Goal: Information Seeking & Learning: Check status

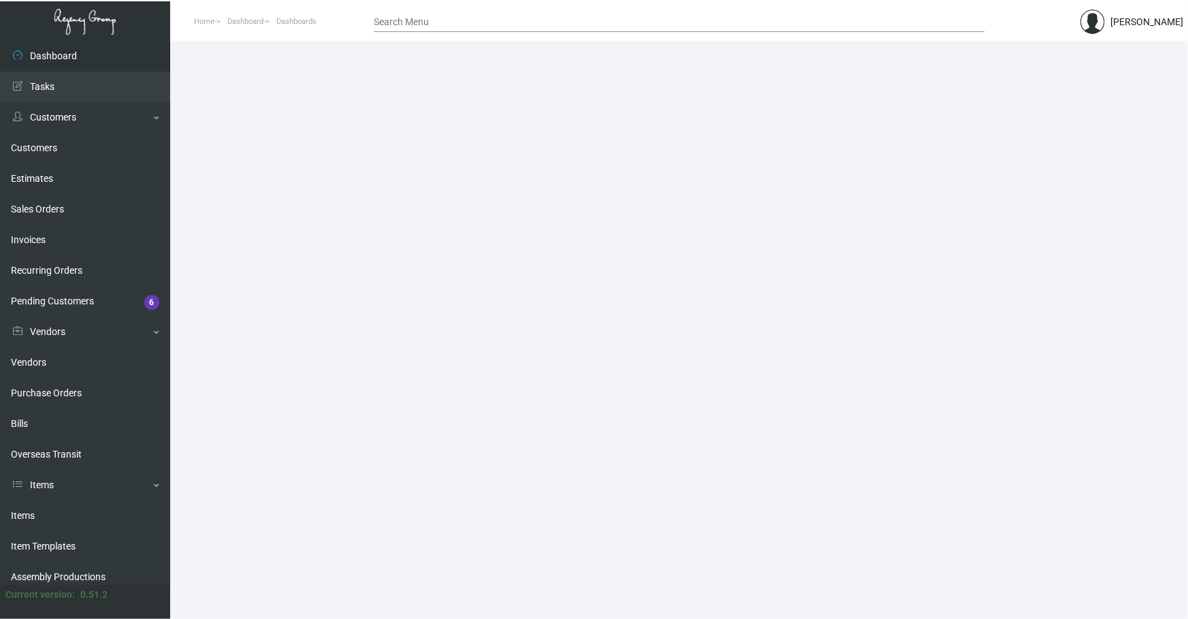
click at [972, 534] on main at bounding box center [678, 330] width 1017 height 578
click at [57, 514] on link "Items" at bounding box center [85, 515] width 170 height 31
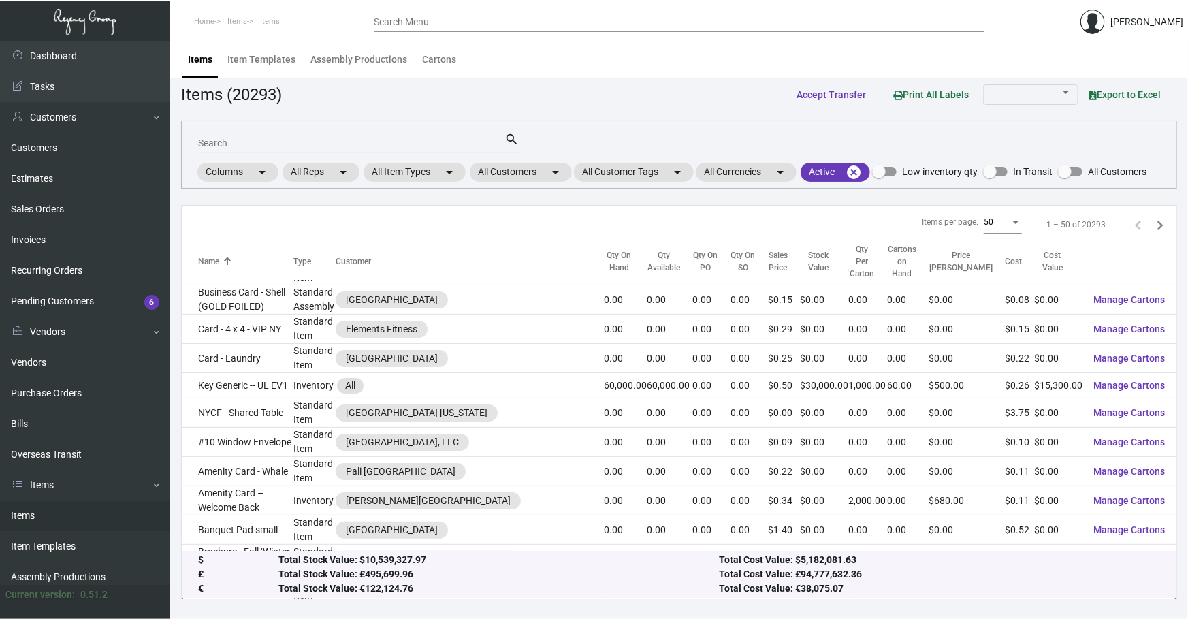
scroll to position [82, 0]
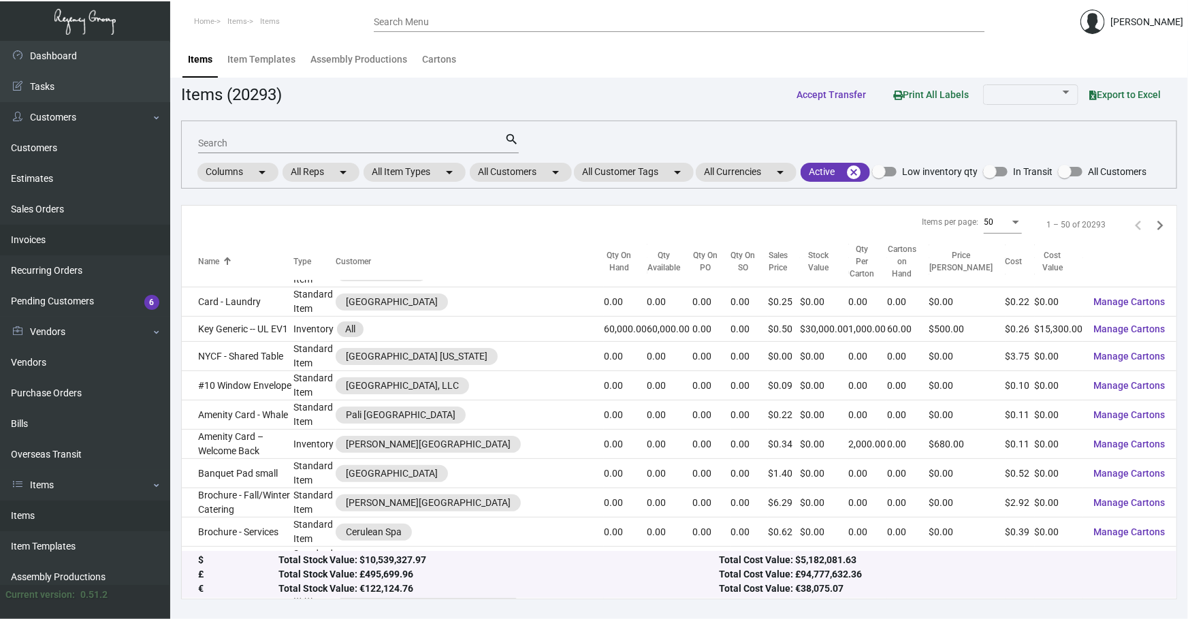
click at [40, 236] on link "Invoices" at bounding box center [85, 240] width 170 height 31
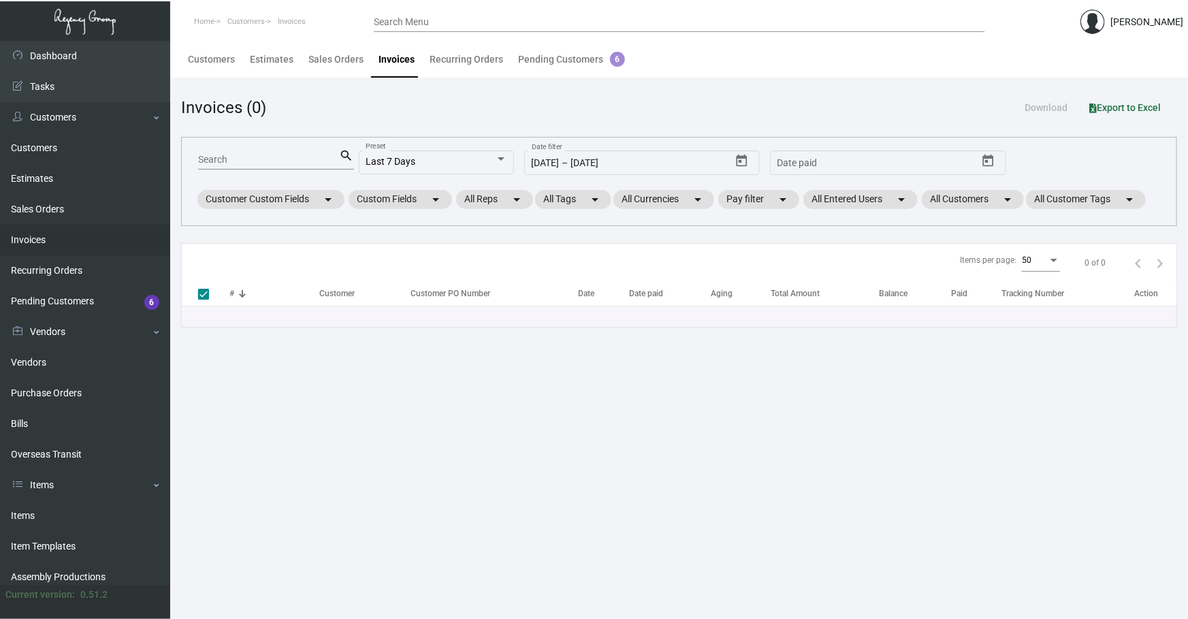
click at [297, 156] on input "Search" at bounding box center [269, 159] width 142 height 11
type input "64"
type input "6"
checkbox input "false"
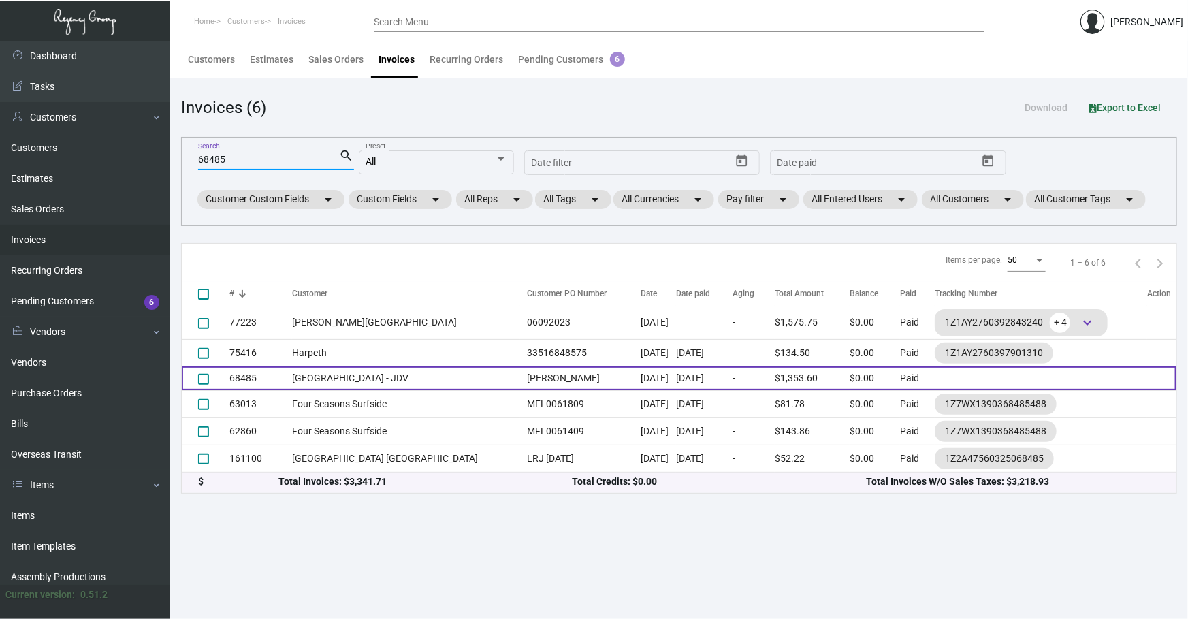
type input "68485"
click at [359, 375] on td "[GEOGRAPHIC_DATA] - JDV" at bounding box center [406, 378] width 228 height 24
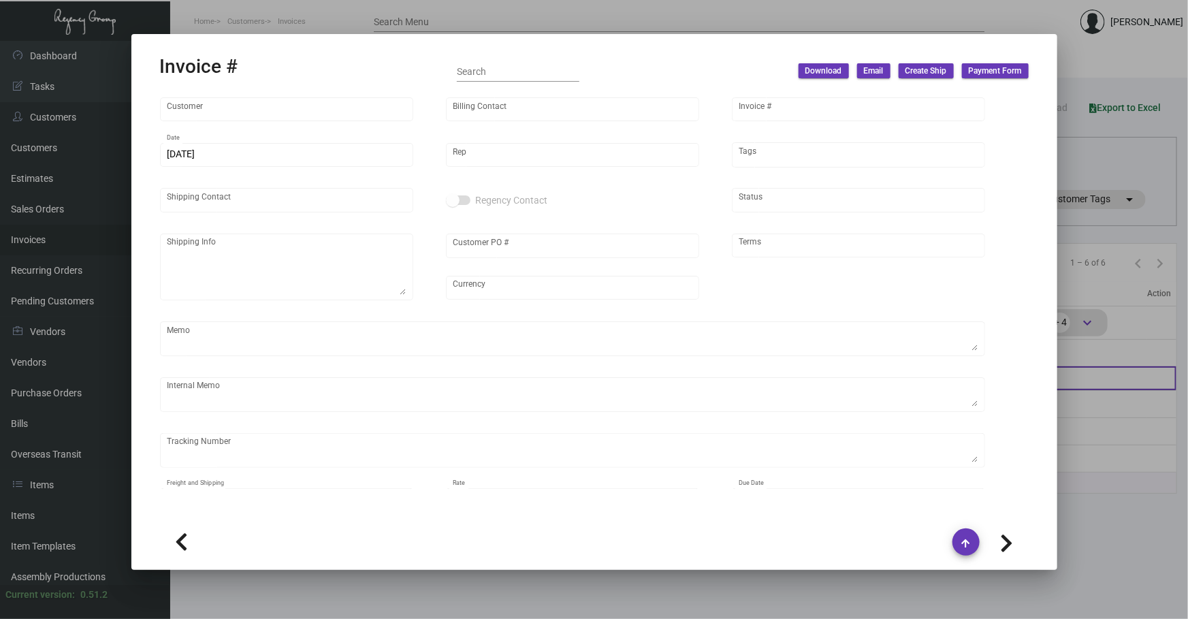
type input "[GEOGRAPHIC_DATA] - JDV"
type input "[PERSON_NAME]"
type input "68485"
type input "[DATE]"
type input "[PERSON_NAME]"
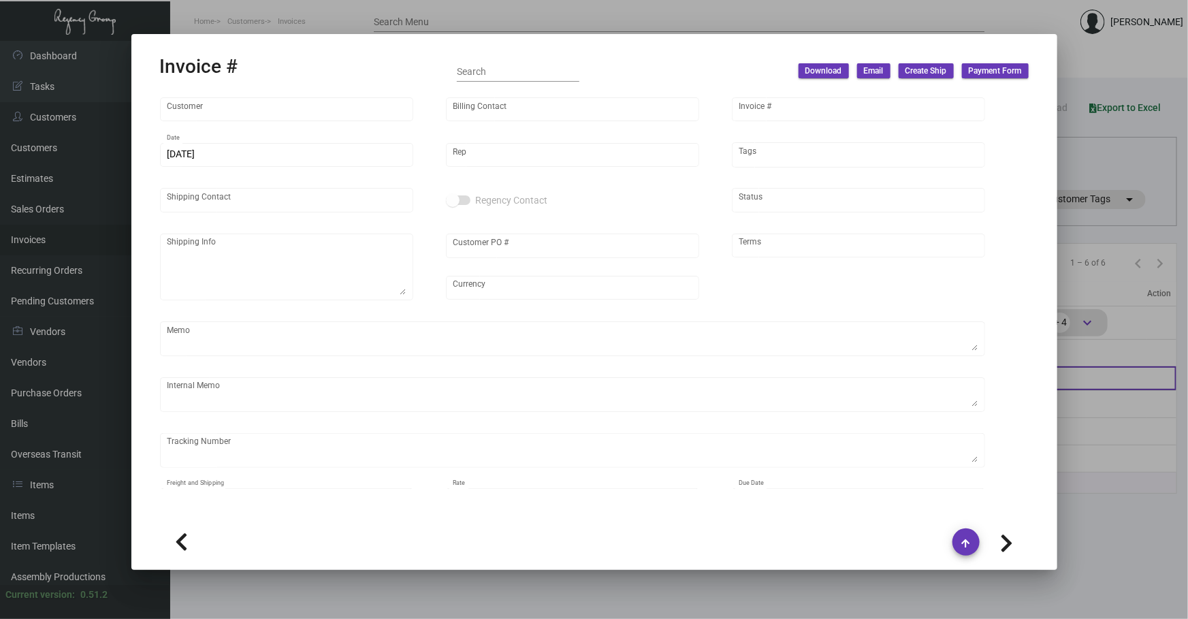
type input "[PERSON_NAME]"
type textarea "To keep in house for future imprints."
type input "[PERSON_NAME]"
type input "United States Dollar $"
type input "Net 30"
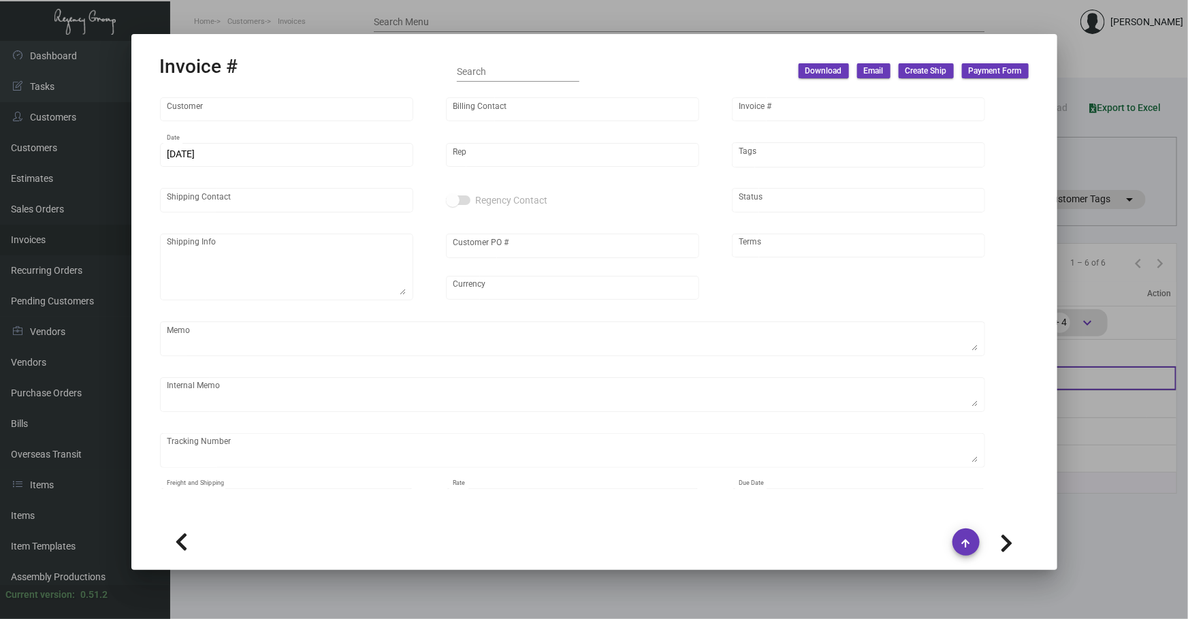
type textarea "Manual order from [PERSON_NAME]. NOTE: Business Card imprints are quoted as whi…"
type input "$ 0.00"
type input "[DATE]"
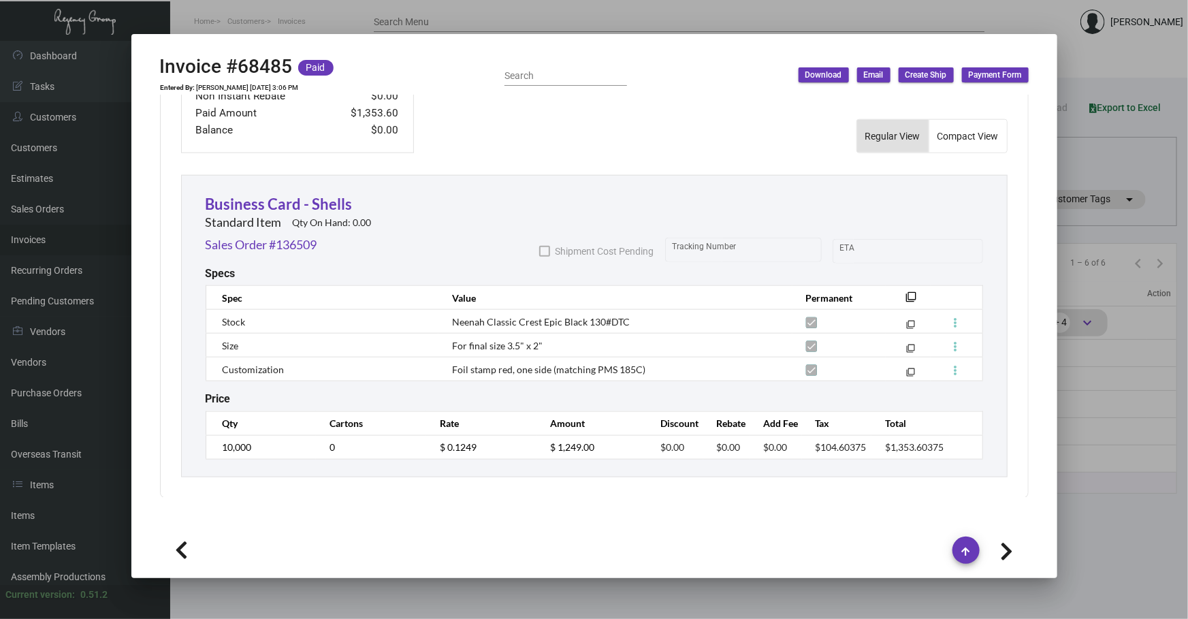
scroll to position [741, 0]
